Goal: Check status

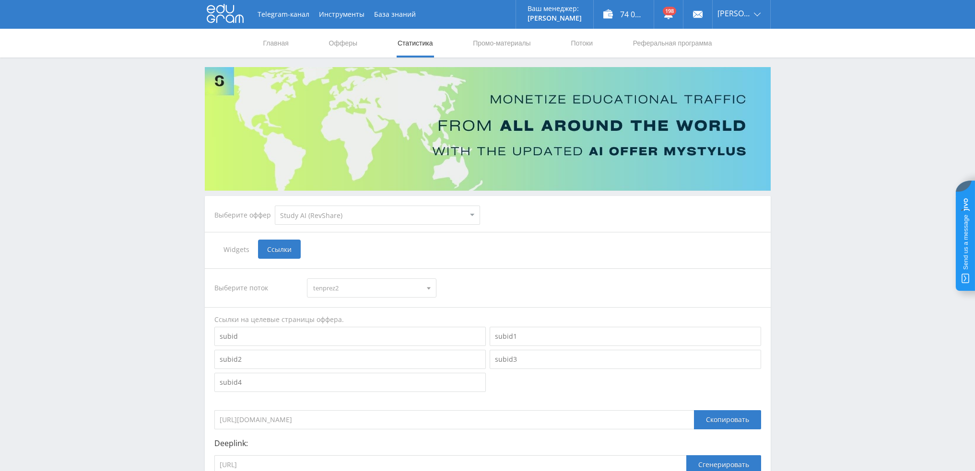
select select "376"
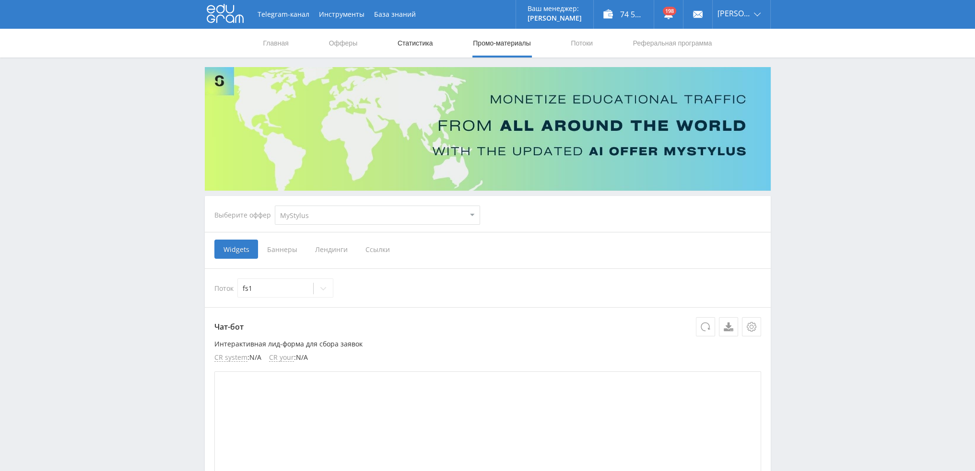
click at [408, 40] on link "Статистика" at bounding box center [415, 43] width 37 height 29
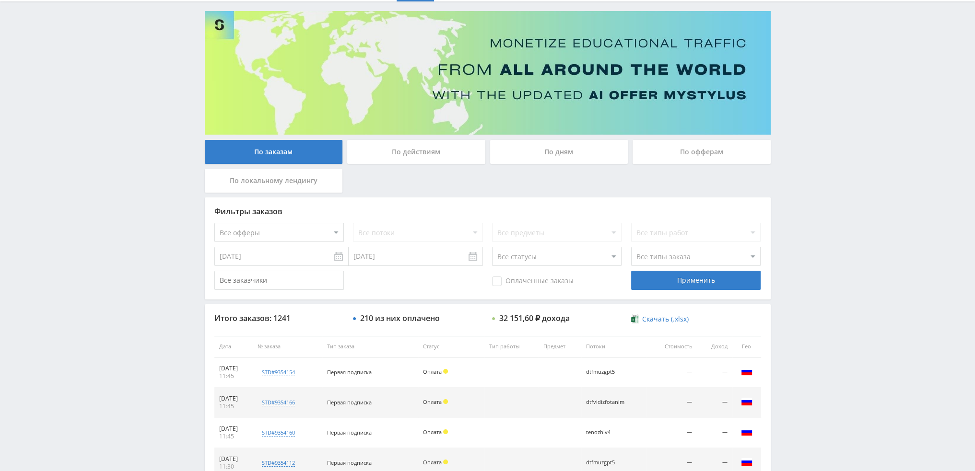
scroll to position [44, 0]
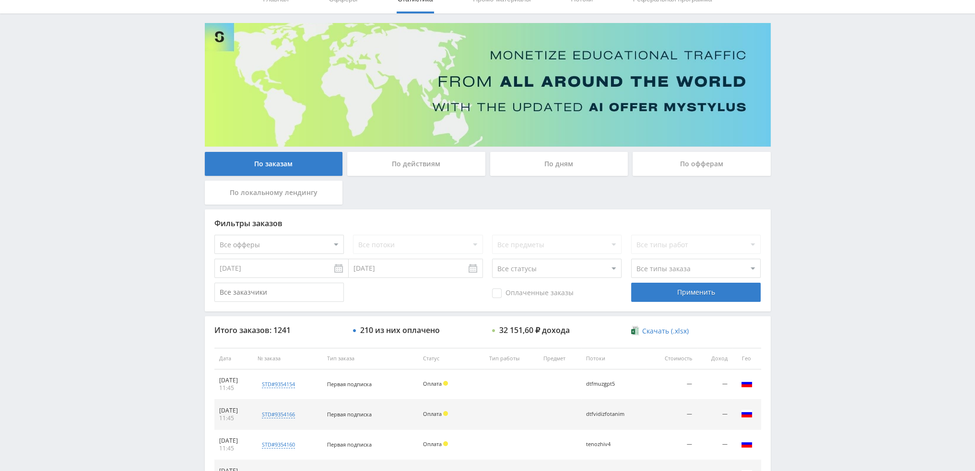
click at [559, 170] on div "По дням" at bounding box center [559, 164] width 138 height 24
click at [0, 0] on input "По дням" at bounding box center [0, 0] width 0 height 0
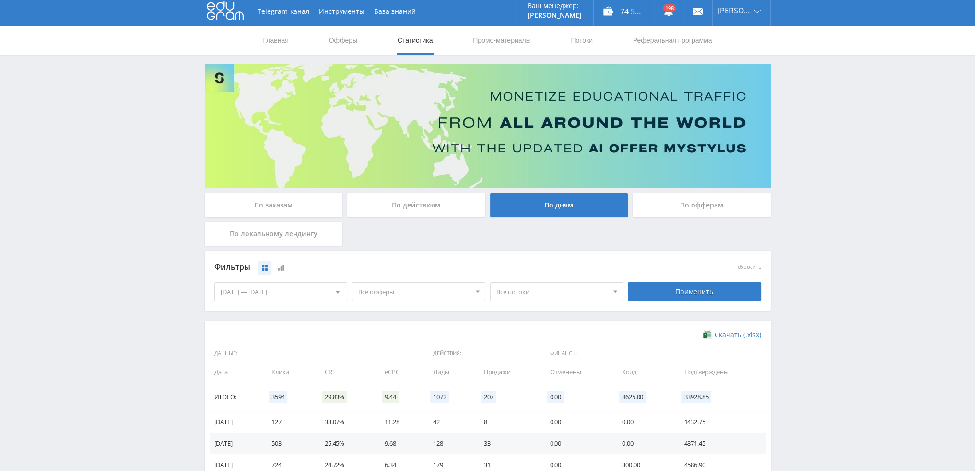
scroll to position [0, 0]
